Goal: Task Accomplishment & Management: Use online tool/utility

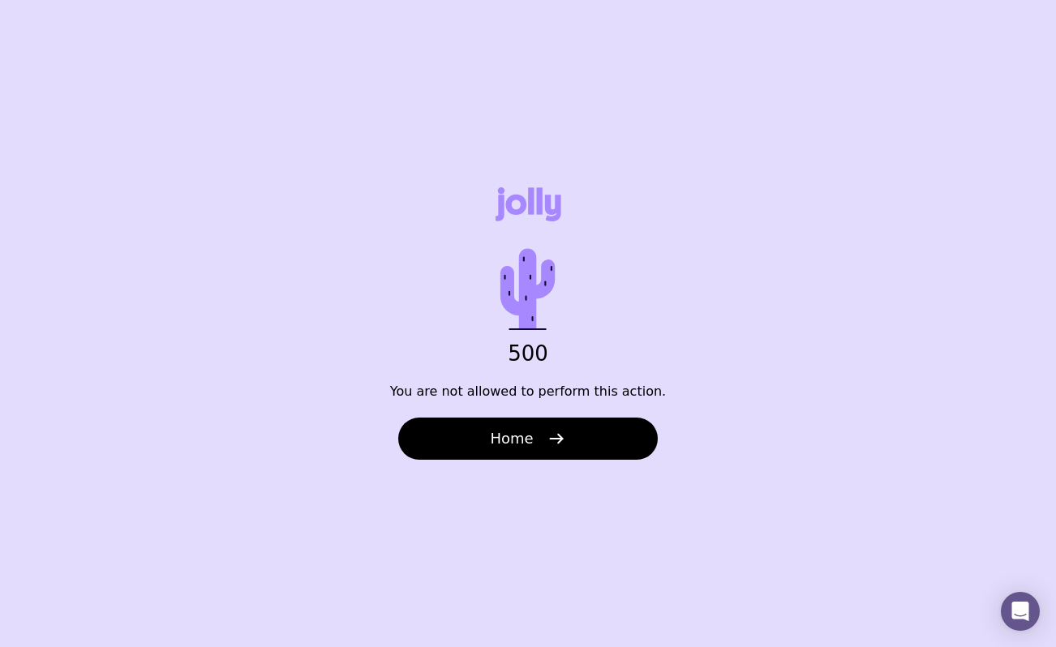
click at [512, 450] on button "Home" at bounding box center [528, 439] width 260 height 42
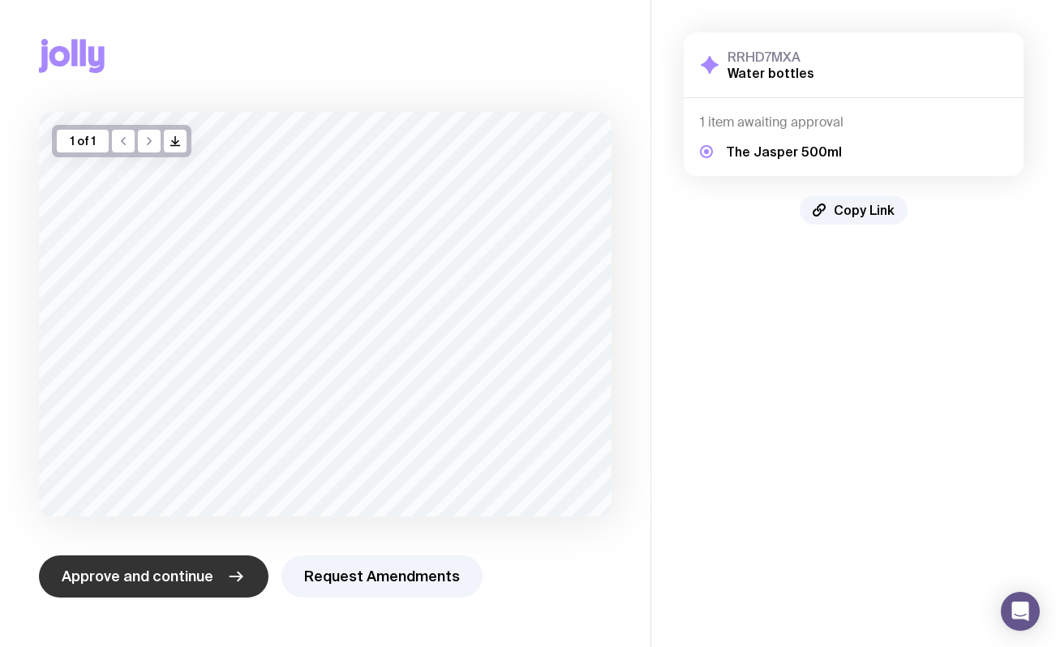
click at [195, 585] on span "Approve and continue" at bounding box center [138, 576] width 152 height 19
